Goal: Task Accomplishment & Management: Manage account settings

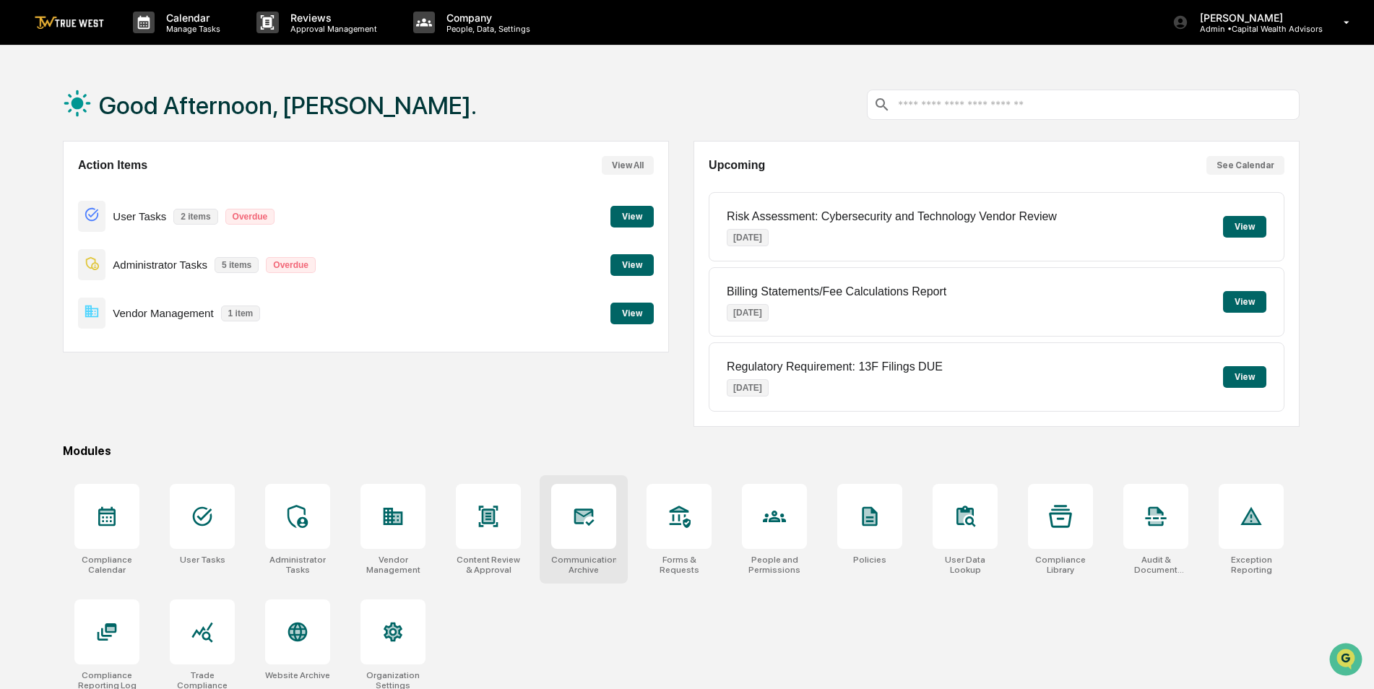
click at [612, 542] on div at bounding box center [583, 516] width 65 height 65
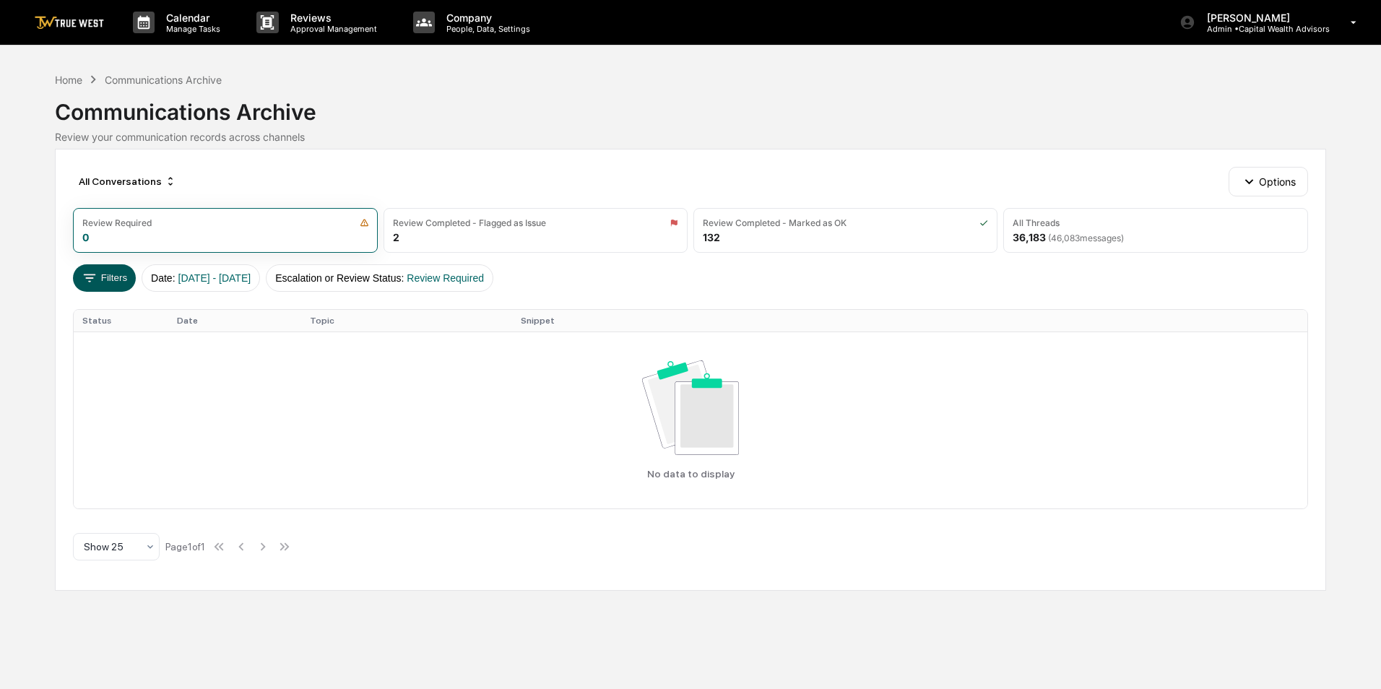
click at [113, 278] on button "Filters" at bounding box center [104, 277] width 63 height 27
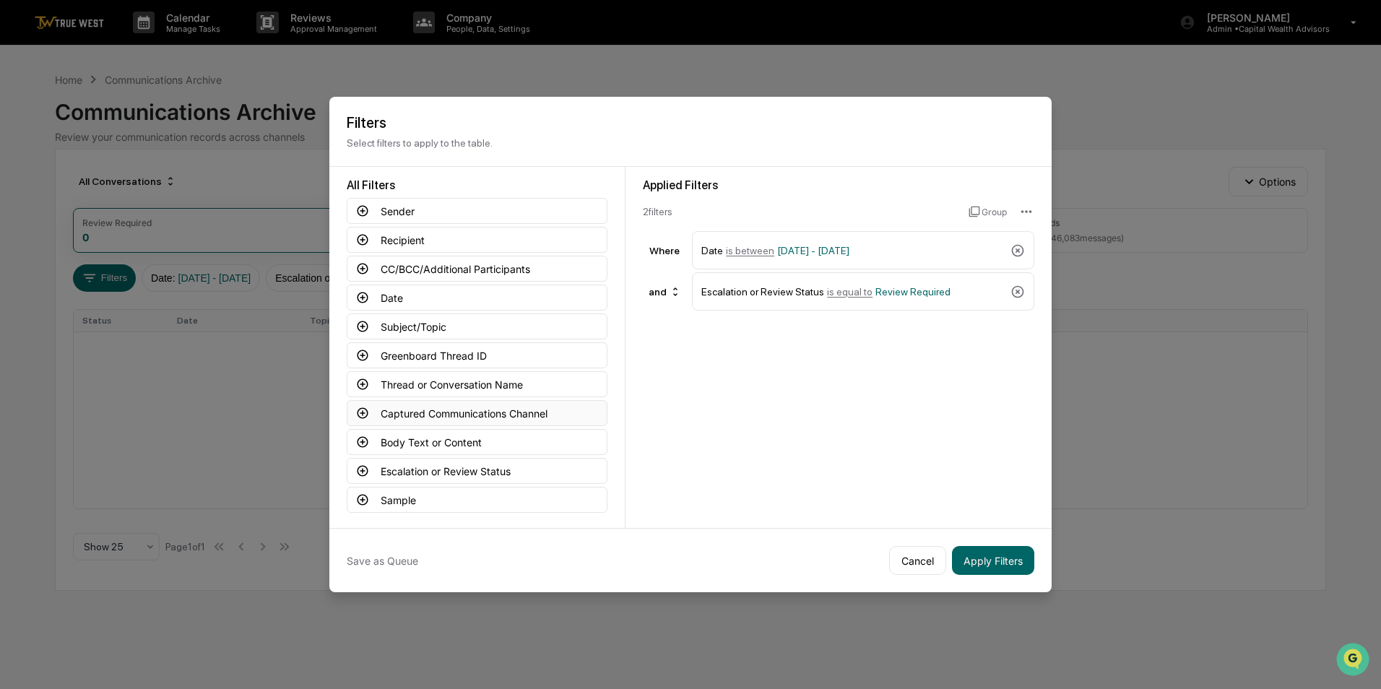
click at [410, 411] on button "Captured Communications Channel" at bounding box center [477, 413] width 261 height 26
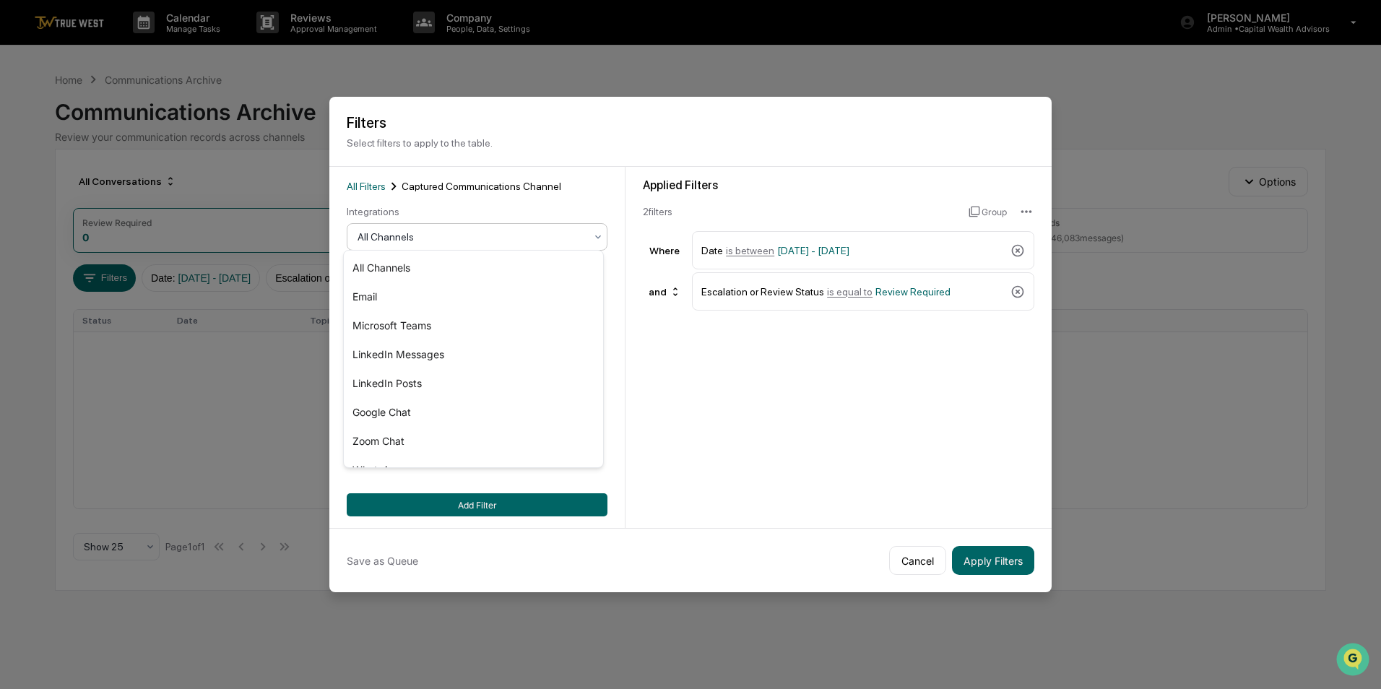
click at [425, 234] on div at bounding box center [470, 237] width 227 height 14
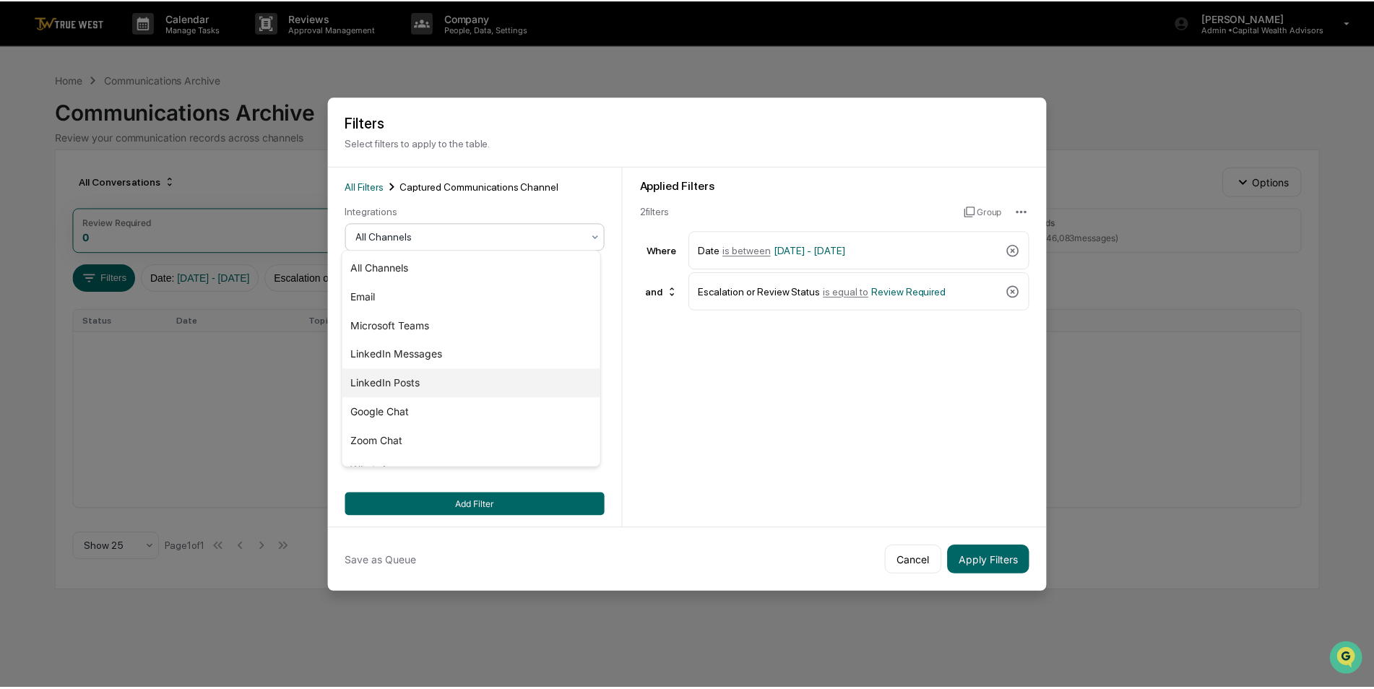
scroll to position [49, 0]
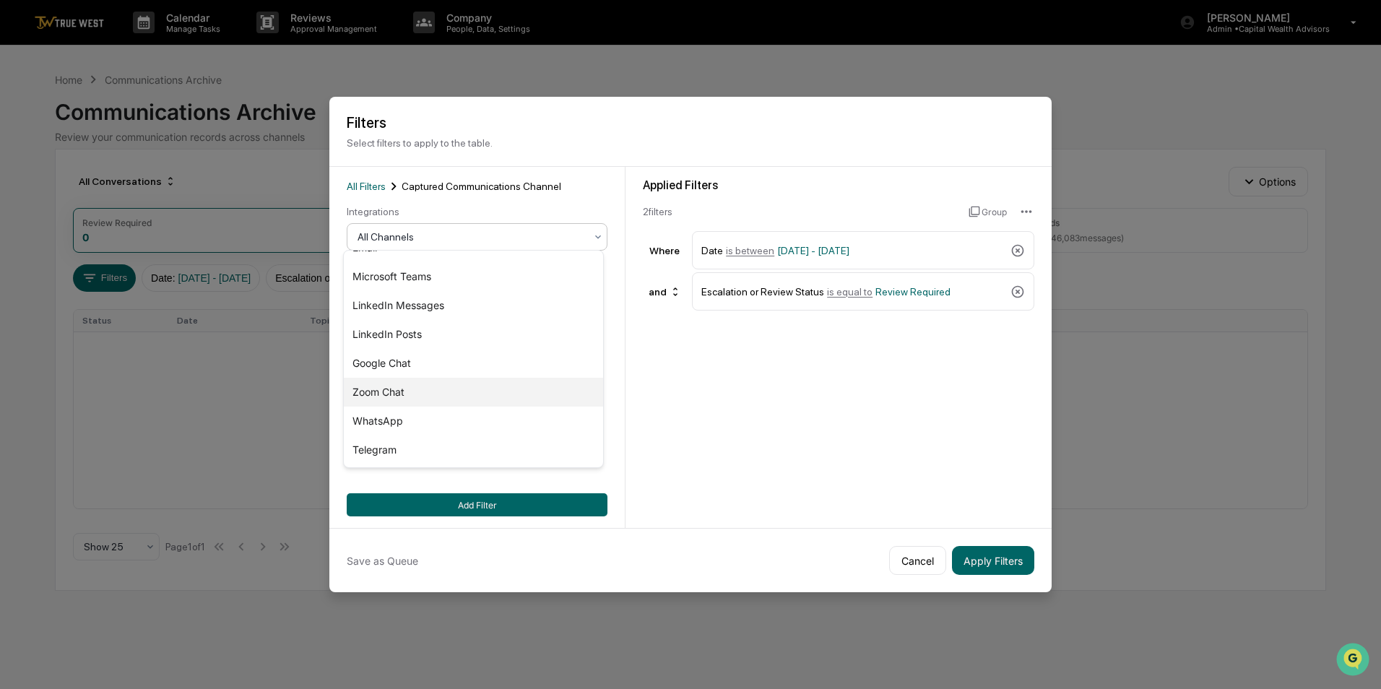
click at [417, 395] on div "Zoom Chat" at bounding box center [473, 392] width 259 height 29
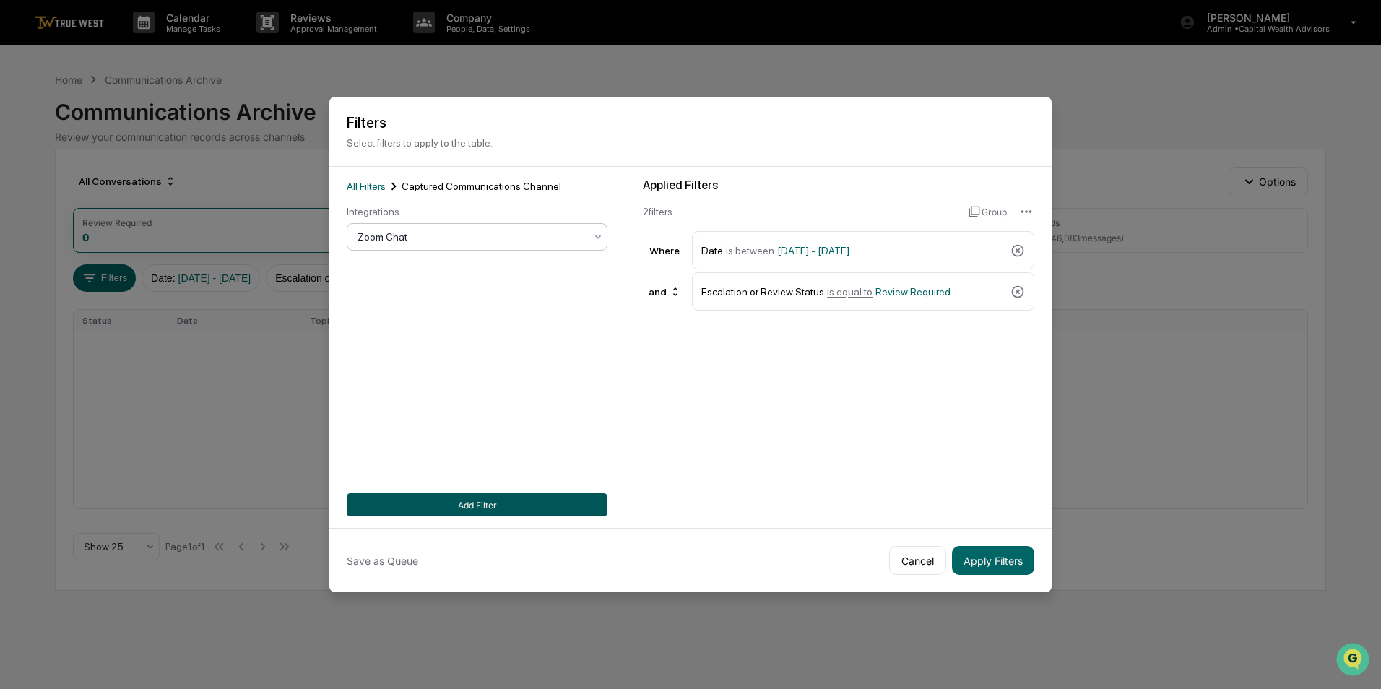
click at [511, 508] on button "Add Filter" at bounding box center [477, 504] width 261 height 23
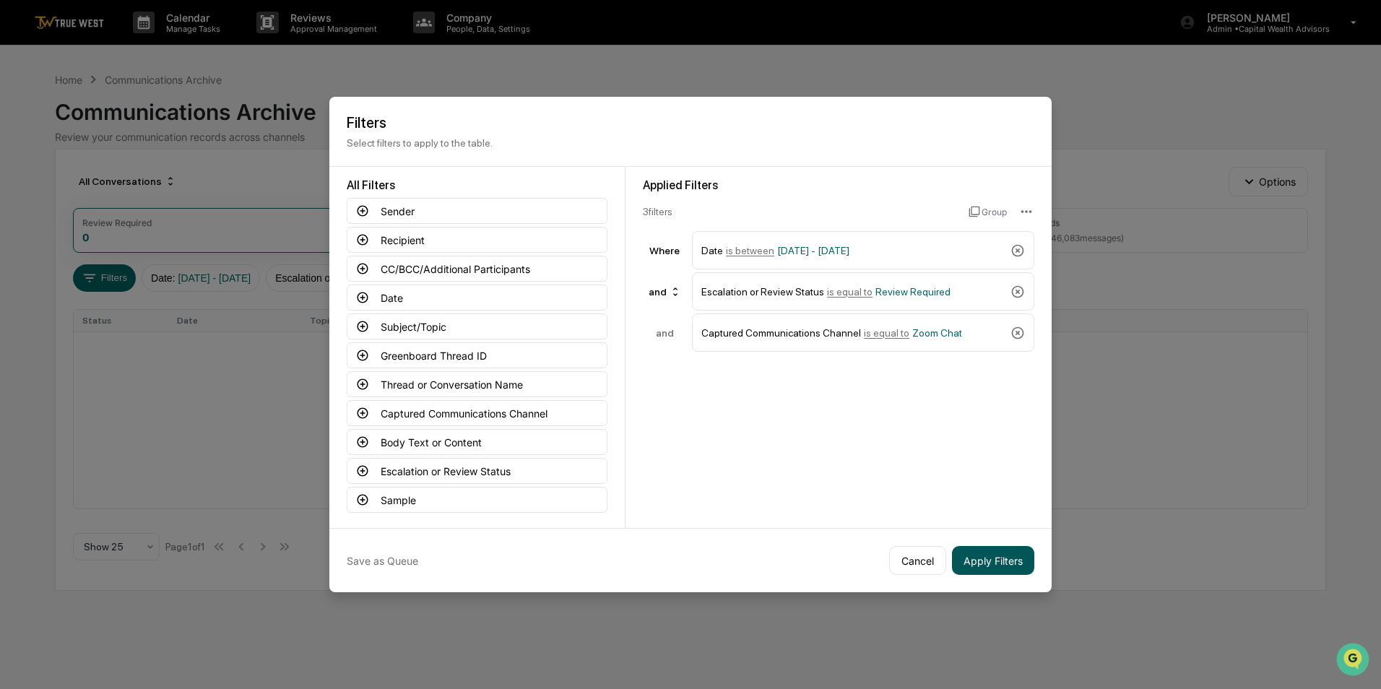
click at [988, 561] on button "Apply Filters" at bounding box center [993, 560] width 82 height 29
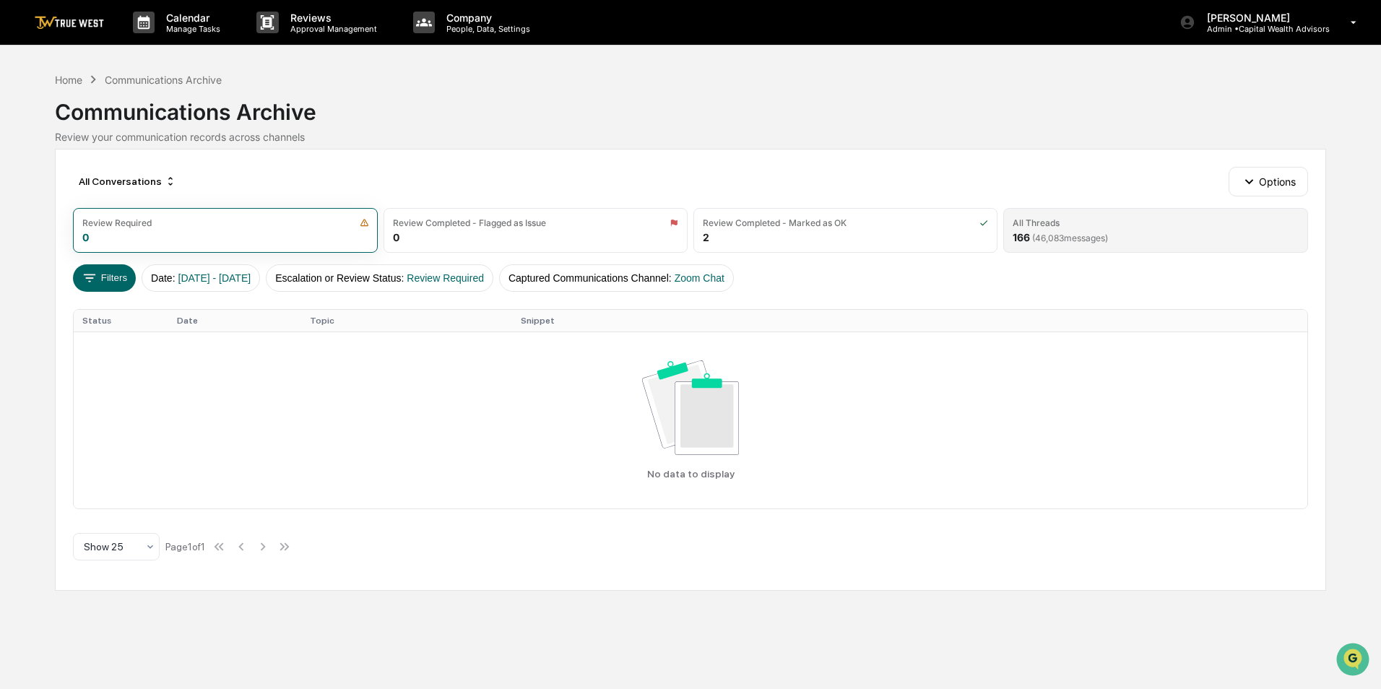
click at [1043, 235] on span "( 46,083 messages)" at bounding box center [1070, 238] width 76 height 11
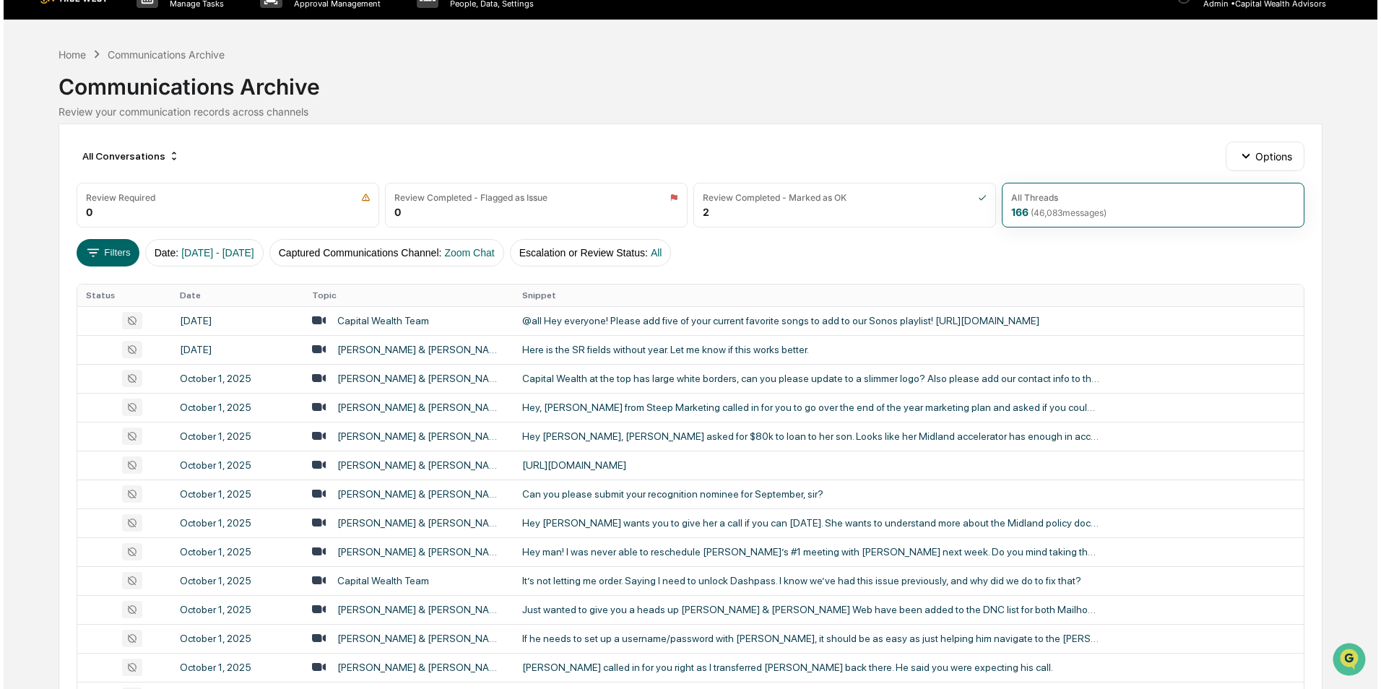
scroll to position [0, 0]
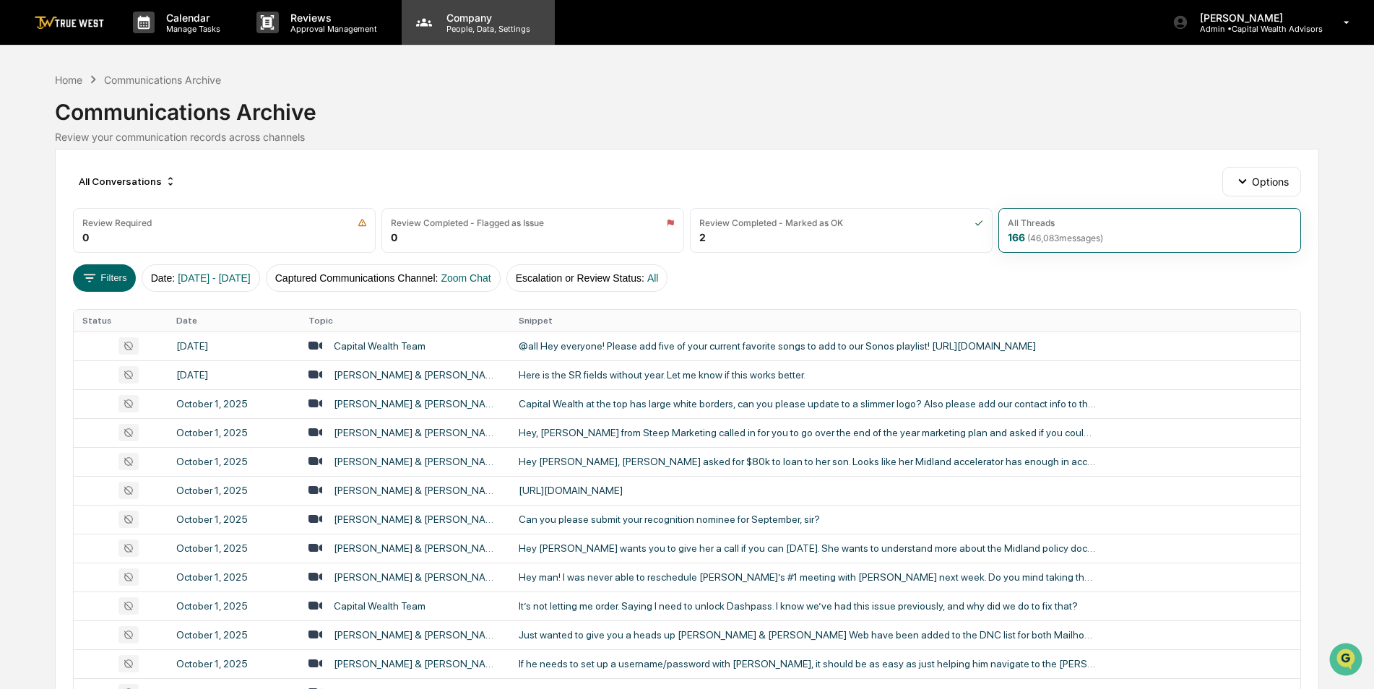
click at [484, 27] on p "People, Data, Settings" at bounding box center [486, 29] width 103 height 10
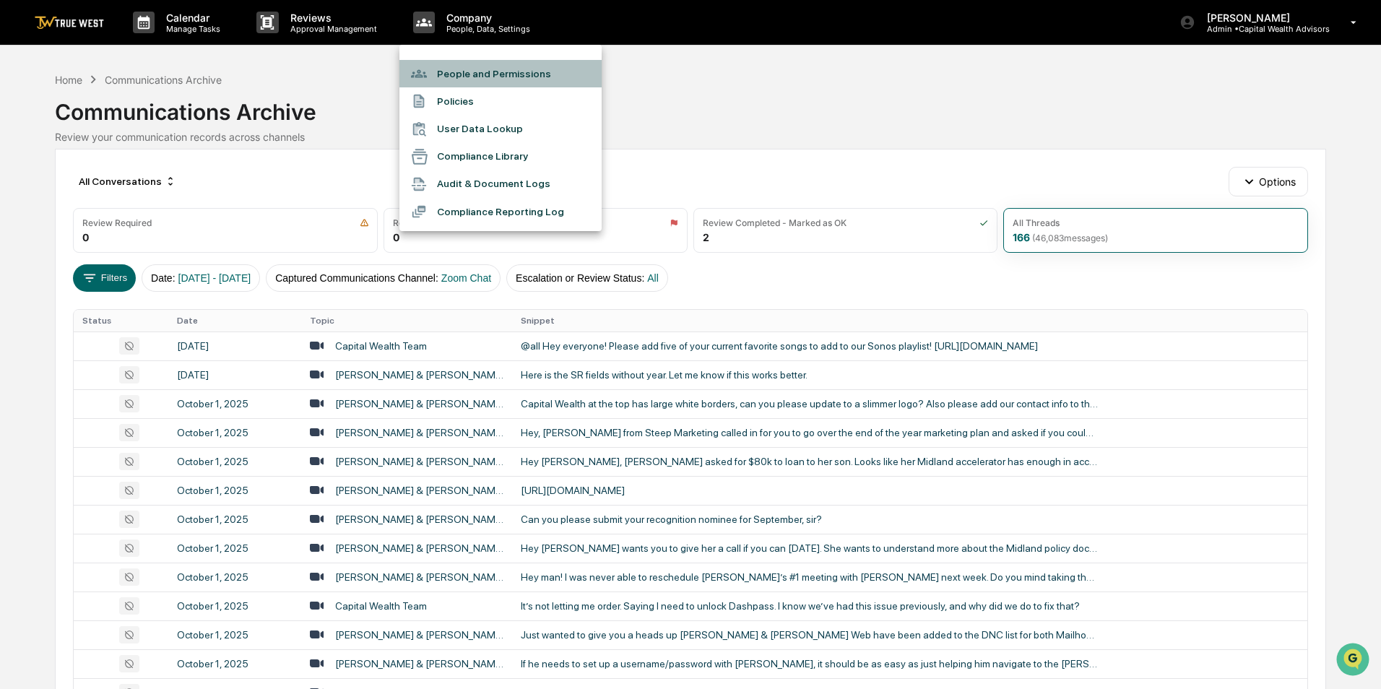
click at [472, 69] on li "People and Permissions" at bounding box center [500, 73] width 202 height 27
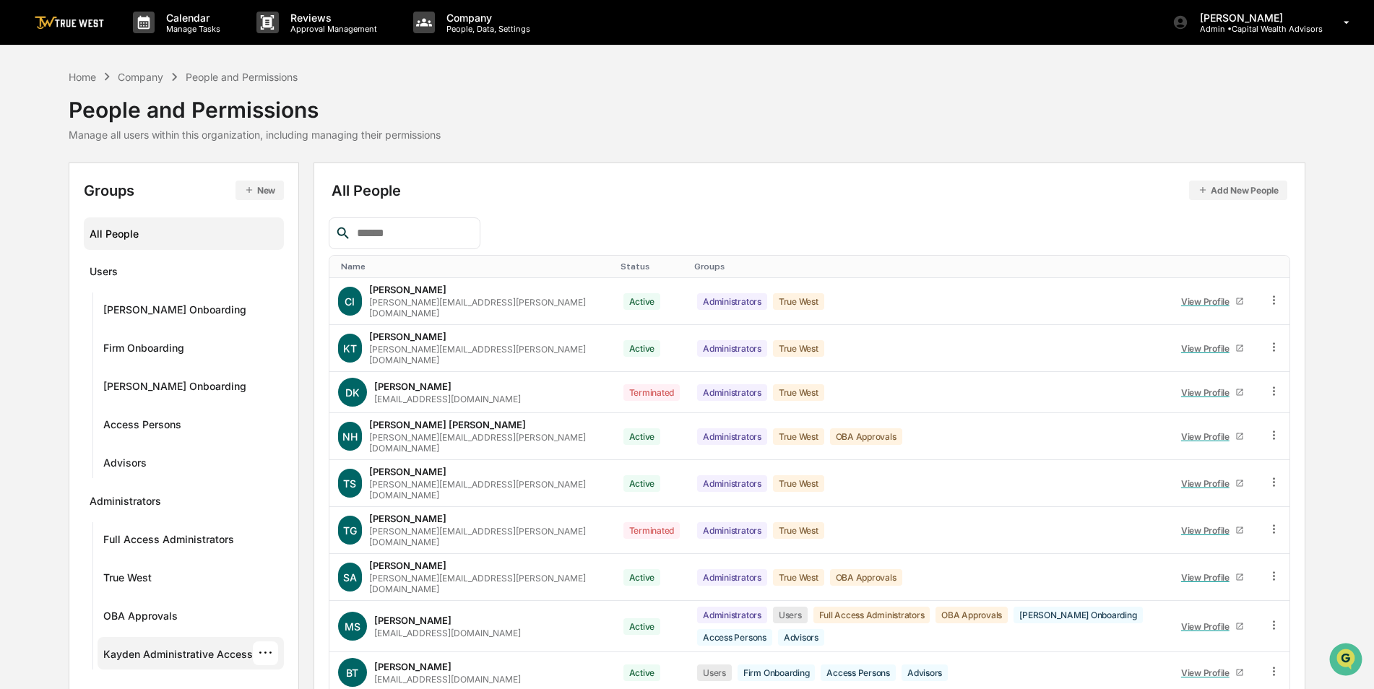
click at [201, 651] on div "Kayden Administrative Access" at bounding box center [177, 656] width 149 height 17
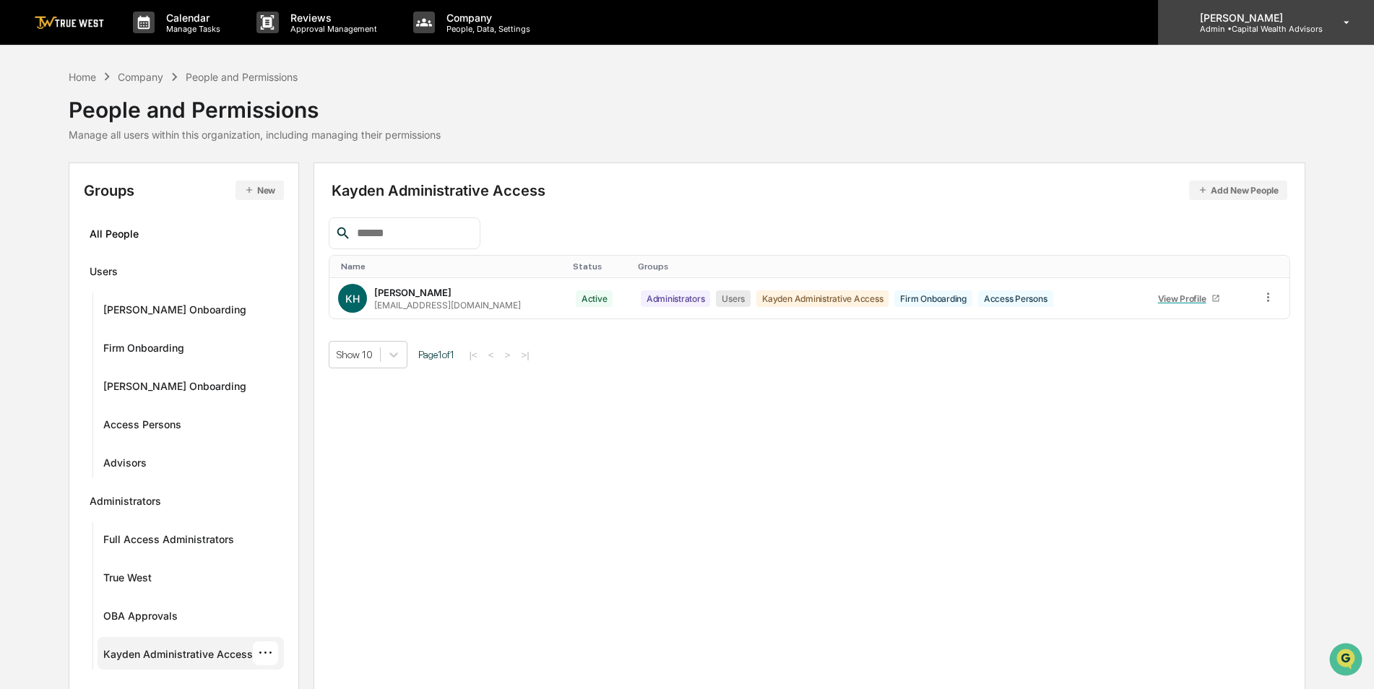
click at [1282, 43] on div "[PERSON_NAME] Admin • Capital Wealth Advisors" at bounding box center [1266, 22] width 216 height 45
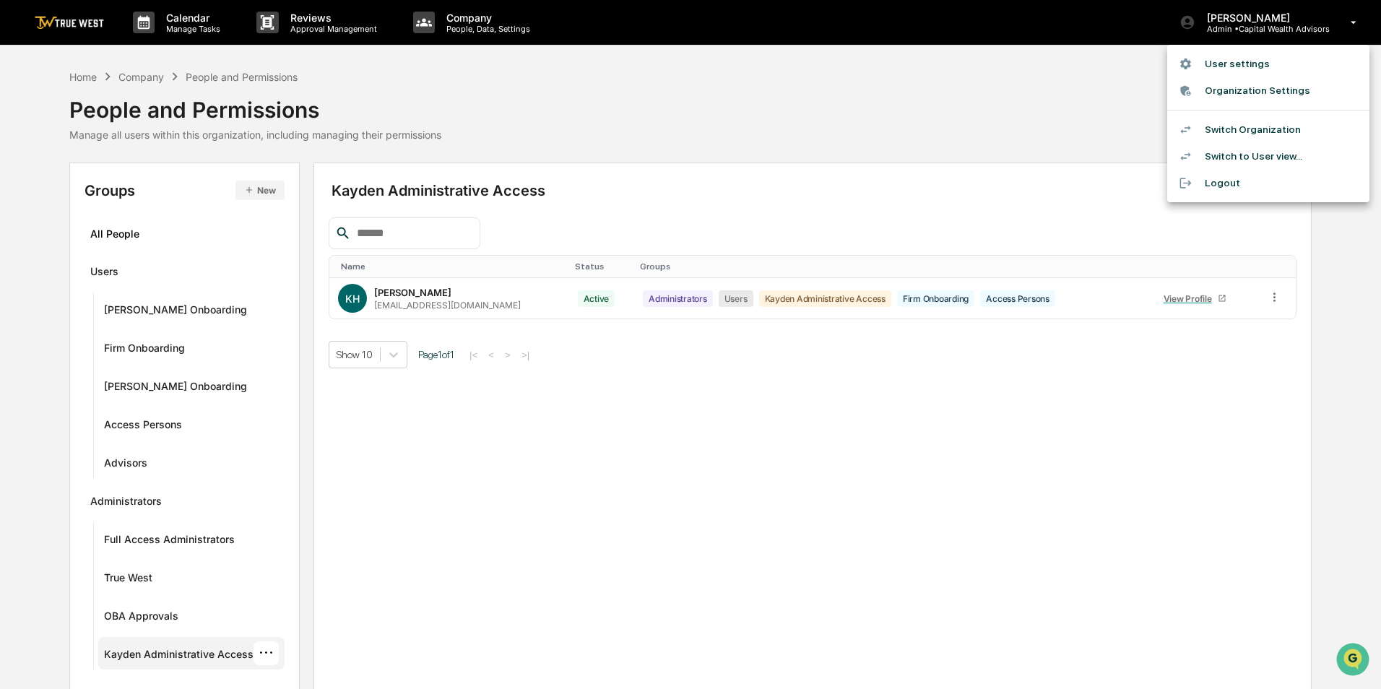
click at [1265, 126] on li "Switch Organization" at bounding box center [1268, 129] width 202 height 27
